Goal: Transaction & Acquisition: Purchase product/service

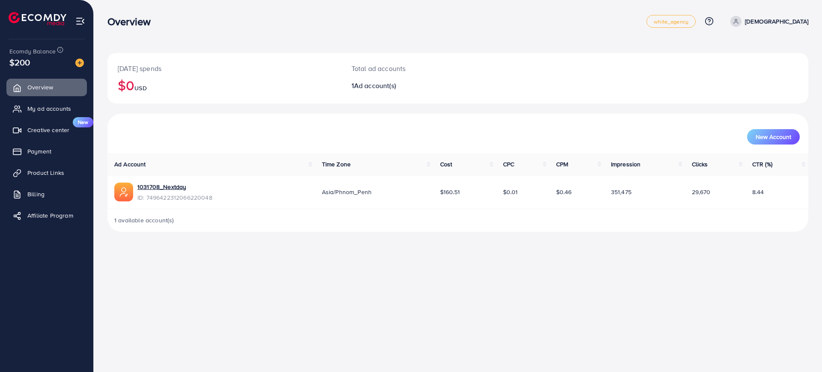
click at [657, 224] on div "1 available account(s)" at bounding box center [457, 220] width 701 height 22
click at [148, 94] on div "[DATE] spends $0 USD" at bounding box center [224, 78] width 234 height 50
click at [125, 86] on h2 "$0 USD" at bounding box center [224, 85] width 213 height 16
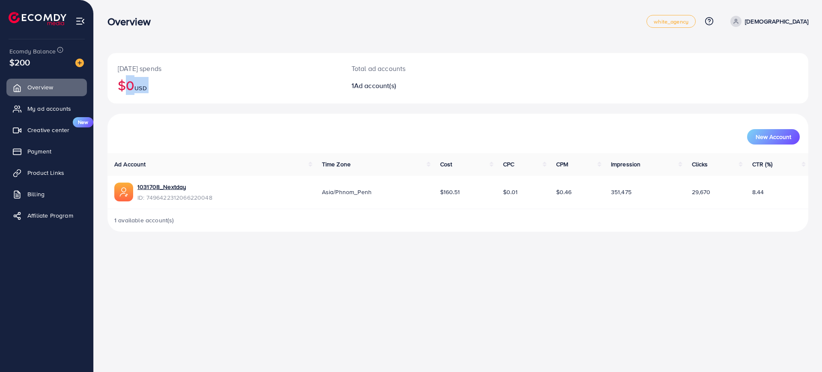
click at [131, 83] on h2 "$0 USD" at bounding box center [224, 85] width 213 height 16
click at [77, 62] on img at bounding box center [79, 63] width 9 height 9
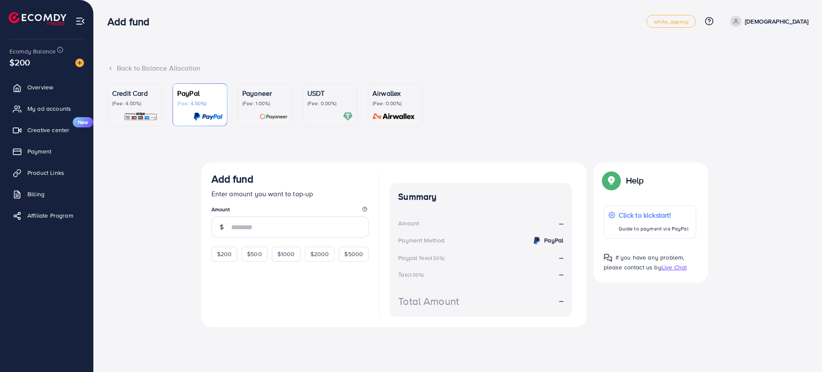
click at [148, 111] on div "Credit Card (Fee: 4.00%)" at bounding box center [134, 104] width 45 height 33
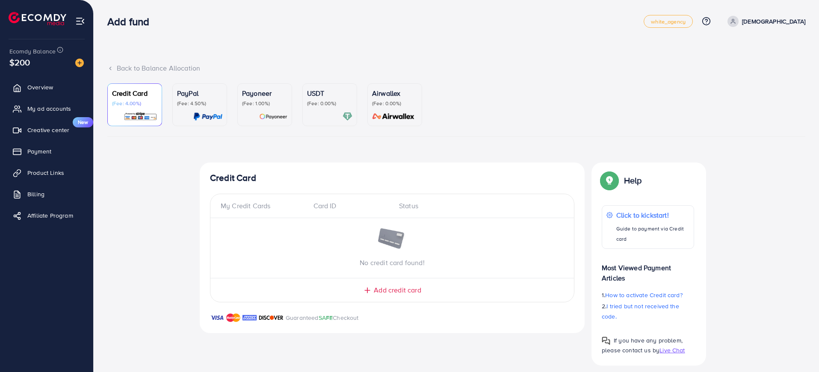
click at [249, 207] on div "My Credit Cards" at bounding box center [264, 206] width 86 height 10
click at [373, 213] on div "My Credit Cards Card ID Status" at bounding box center [393, 209] width 364 height 17
click at [422, 210] on div "Status" at bounding box center [478, 206] width 172 height 10
click at [383, 294] on span "Add credit card" at bounding box center [397, 290] width 47 height 10
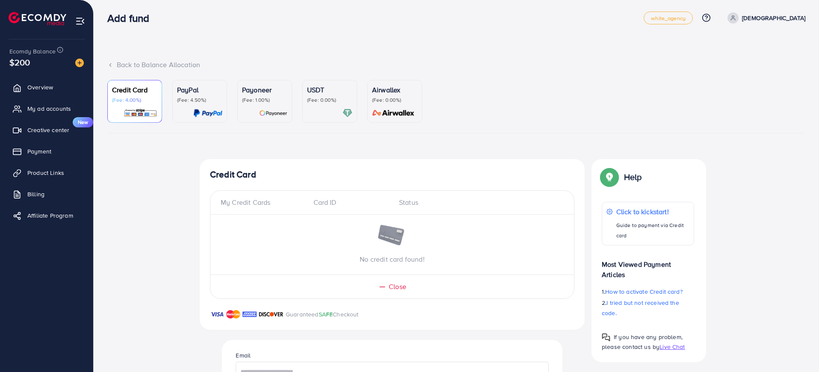
scroll to position [183, 0]
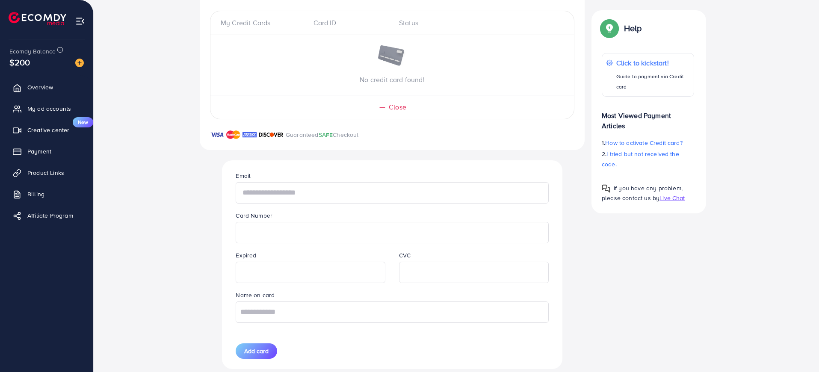
click at [280, 196] on input "text" at bounding box center [392, 192] width 313 height 21
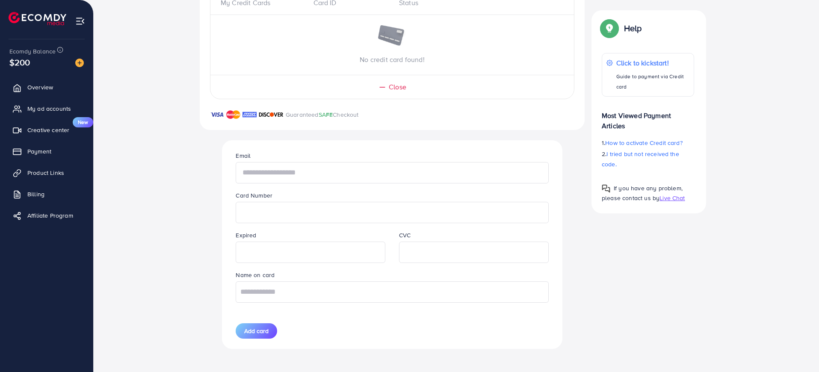
scroll to position [204, 0]
click at [278, 287] on input "text" at bounding box center [392, 291] width 313 height 21
click at [300, 175] on input "text" at bounding box center [392, 171] width 313 height 21
click at [271, 288] on input "text" at bounding box center [392, 291] width 313 height 21
click at [272, 176] on input "text" at bounding box center [392, 171] width 313 height 21
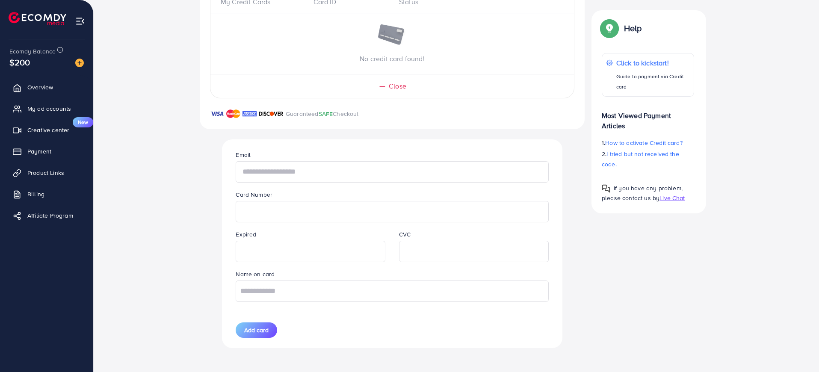
drag, startPoint x: 290, startPoint y: 173, endPoint x: 246, endPoint y: 171, distance: 43.3
click at [246, 171] on input "text" at bounding box center [392, 171] width 313 height 21
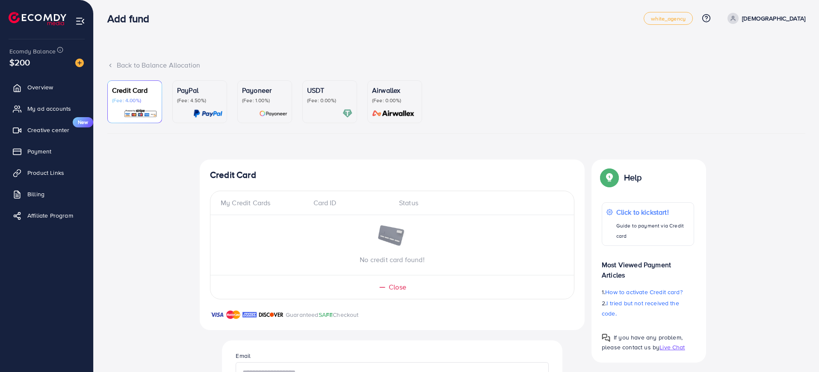
scroll to position [3, 0]
click at [194, 98] on p "(Fee: 4.50%)" at bounding box center [199, 100] width 45 height 7
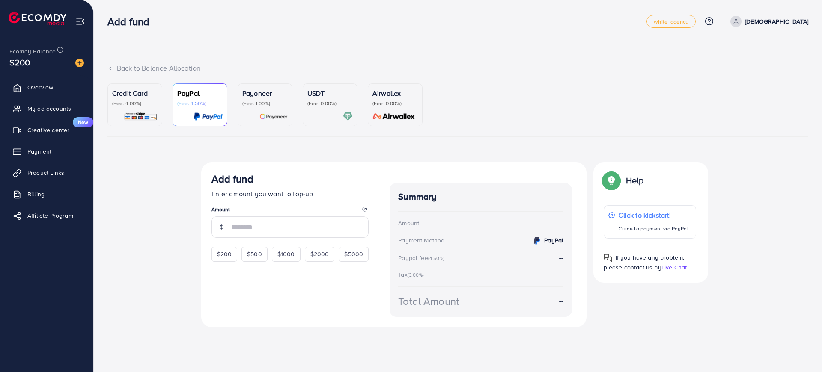
click at [143, 103] on p "(Fee: 4.00%)" at bounding box center [134, 103] width 45 height 7
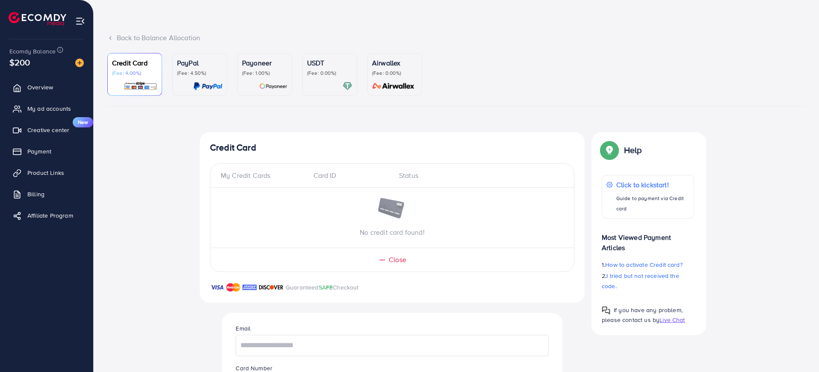
scroll to position [58, 0]
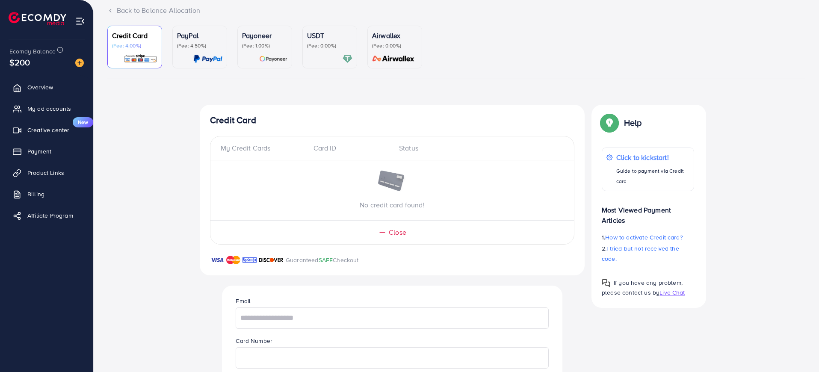
click at [329, 50] on div "USDT (Fee: 0.00%)" at bounding box center [329, 46] width 45 height 33
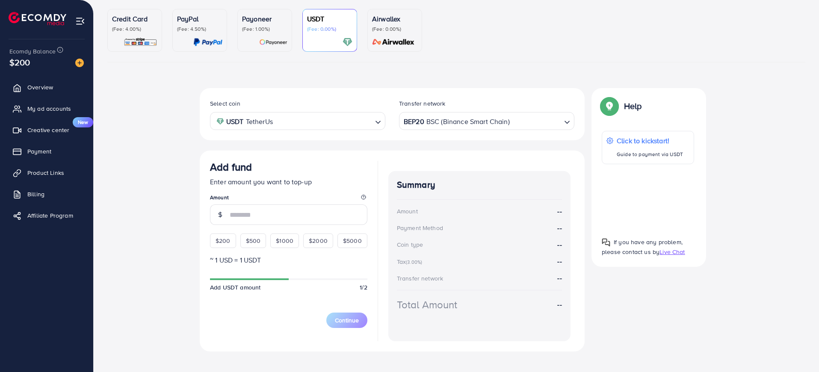
scroll to position [74, 0]
click at [274, 124] on div "USDT TetherUs" at bounding box center [293, 120] width 160 height 15
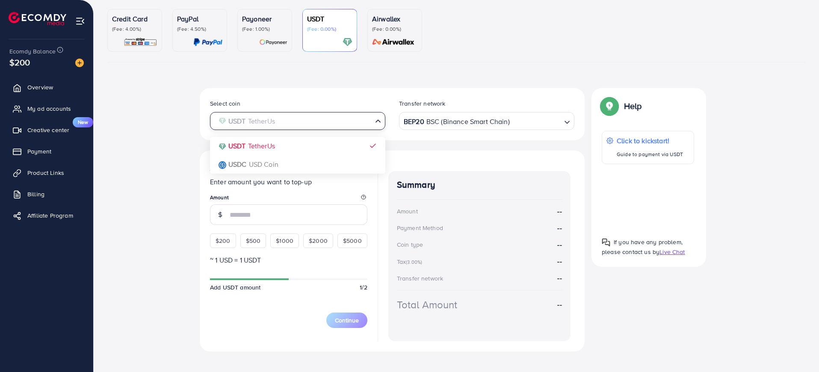
click at [346, 122] on input "Search for option" at bounding box center [293, 121] width 158 height 13
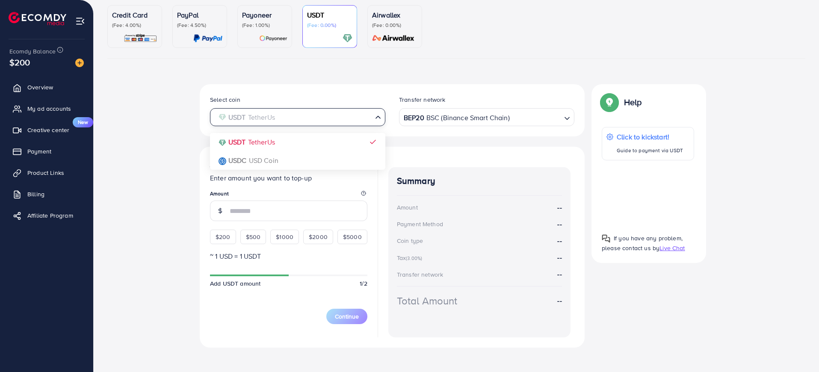
scroll to position [85, 0]
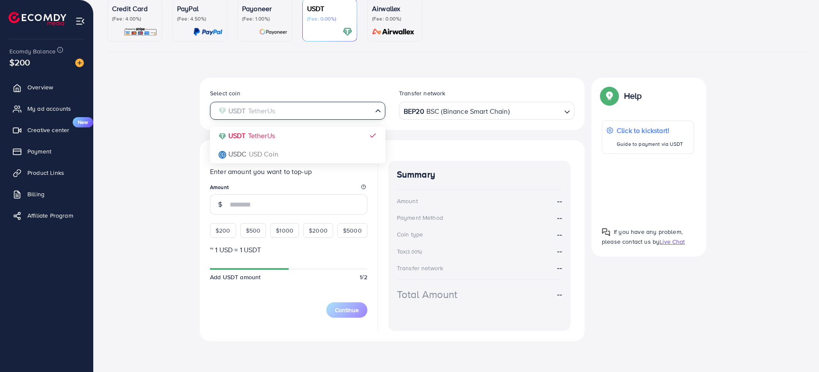
click at [419, 226] on div "Summary Amount -- Payment Method -- Coin type -- Tax (3.00%) -- Transfer networ…" at bounding box center [480, 246] width 182 height 170
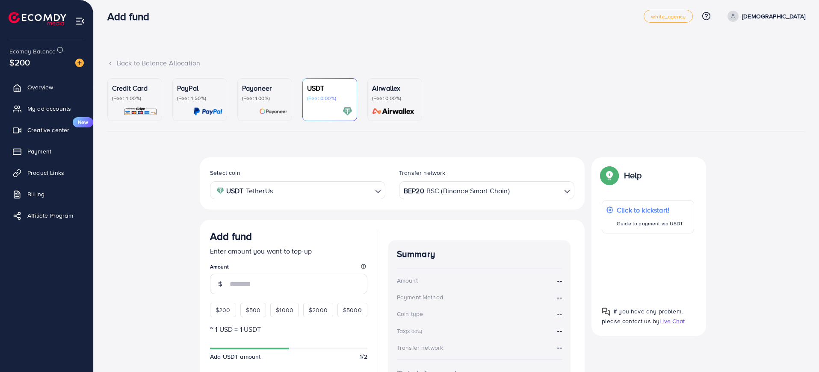
scroll to position [5, 0]
click at [391, 120] on link "Airwallex (Fee: 0.00%)" at bounding box center [395, 100] width 55 height 43
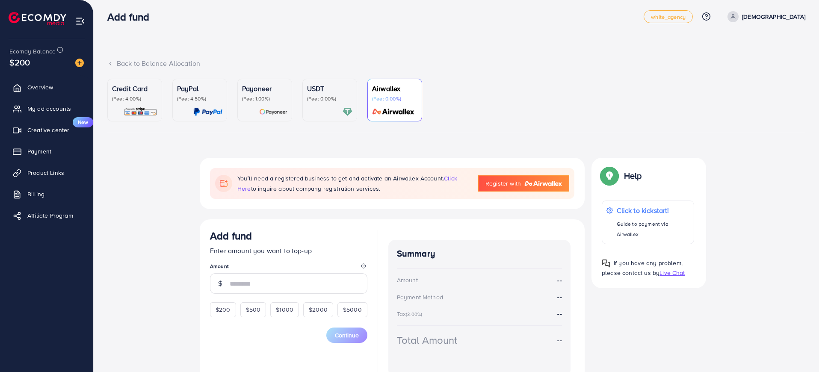
click at [394, 106] on div "Airwallex (Fee: 0.00%)" at bounding box center [394, 99] width 45 height 33
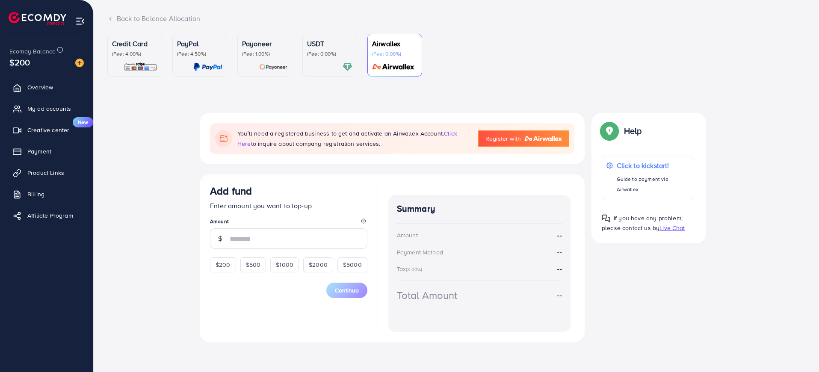
scroll to position [33, 0]
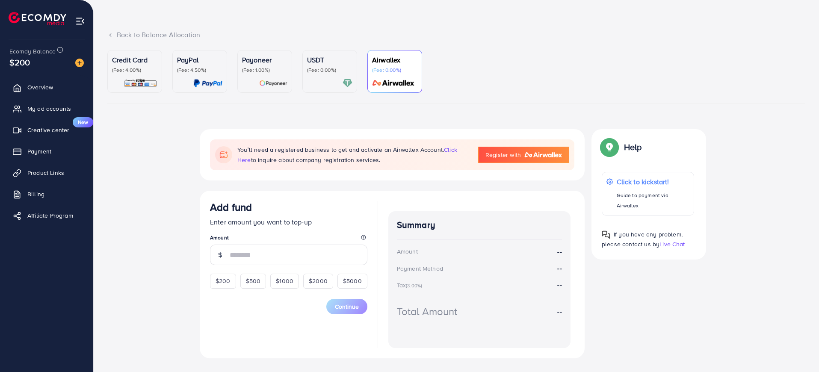
drag, startPoint x: 234, startPoint y: 279, endPoint x: 242, endPoint y: 264, distance: 17.8
click at [234, 279] on div "$200" at bounding box center [223, 281] width 26 height 15
type input "***"
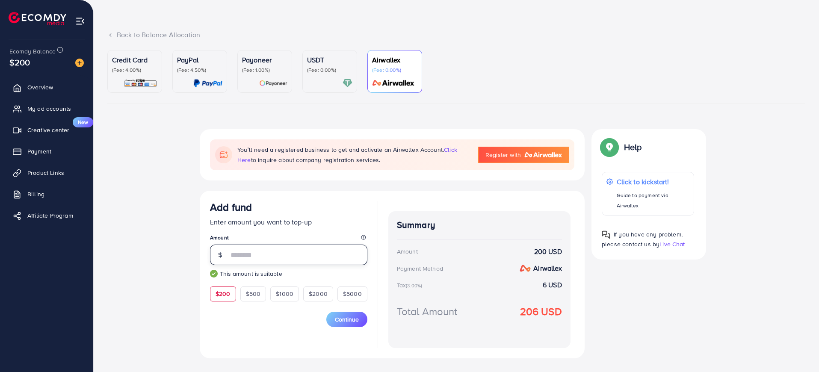
click at [258, 262] on input "***" at bounding box center [299, 255] width 138 height 21
click at [234, 257] on input "***" at bounding box center [299, 255] width 138 height 21
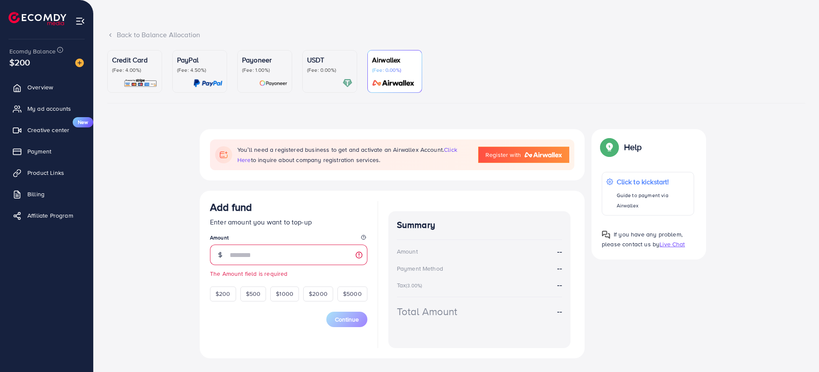
click at [131, 74] on div "Credit Card (Fee: 4.00%)" at bounding box center [134, 71] width 45 height 33
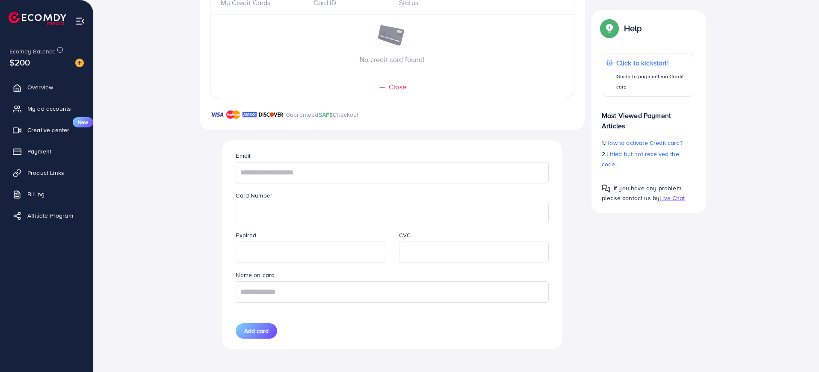
scroll to position [204, 0]
